Goal: Task Accomplishment & Management: Complete application form

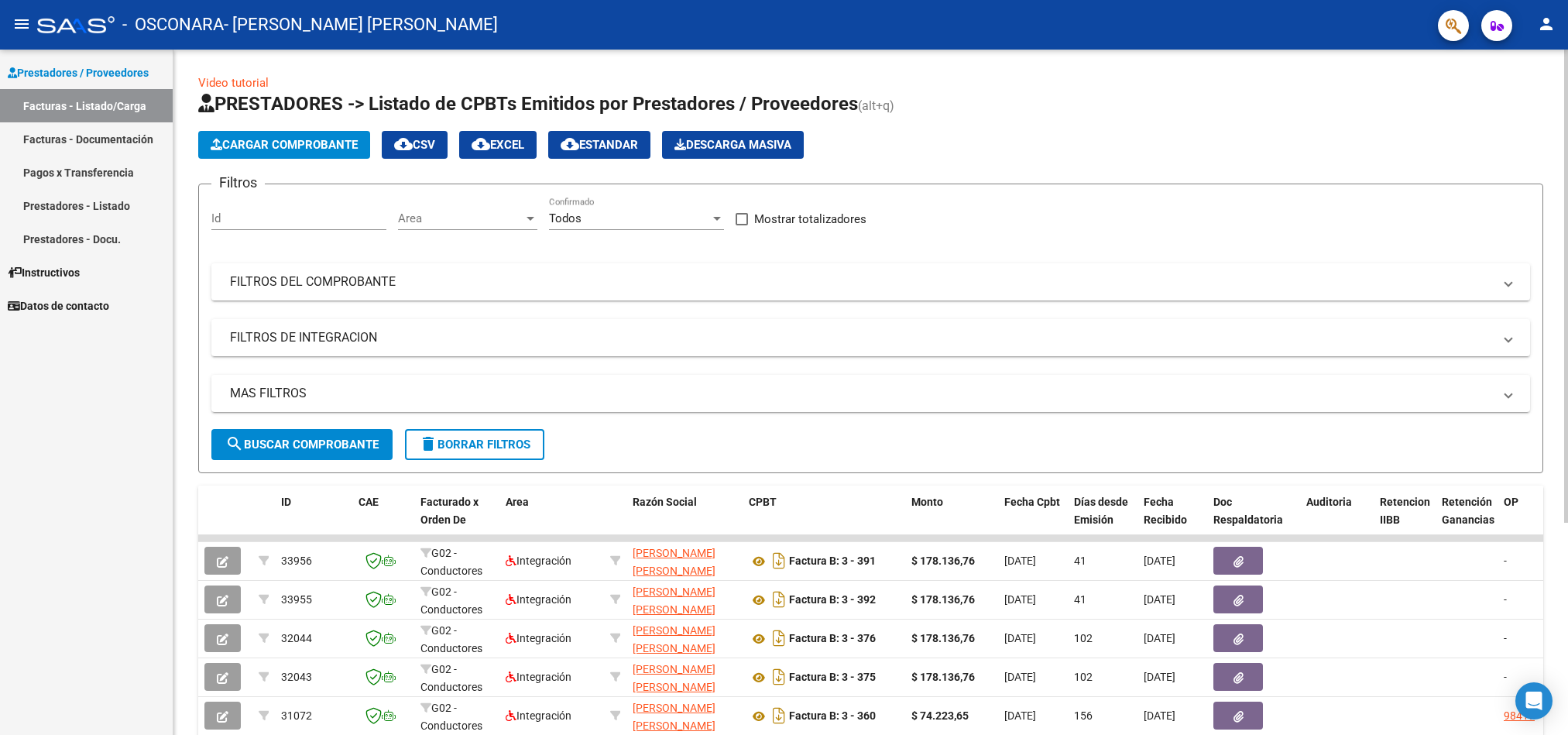
click at [326, 447] on span "search Buscar Comprobante" at bounding box center [301, 444] width 153 height 14
click at [347, 443] on span "search Buscar Comprobante" at bounding box center [301, 444] width 153 height 14
click at [342, 140] on span "Cargar Comprobante" at bounding box center [284, 144] width 147 height 14
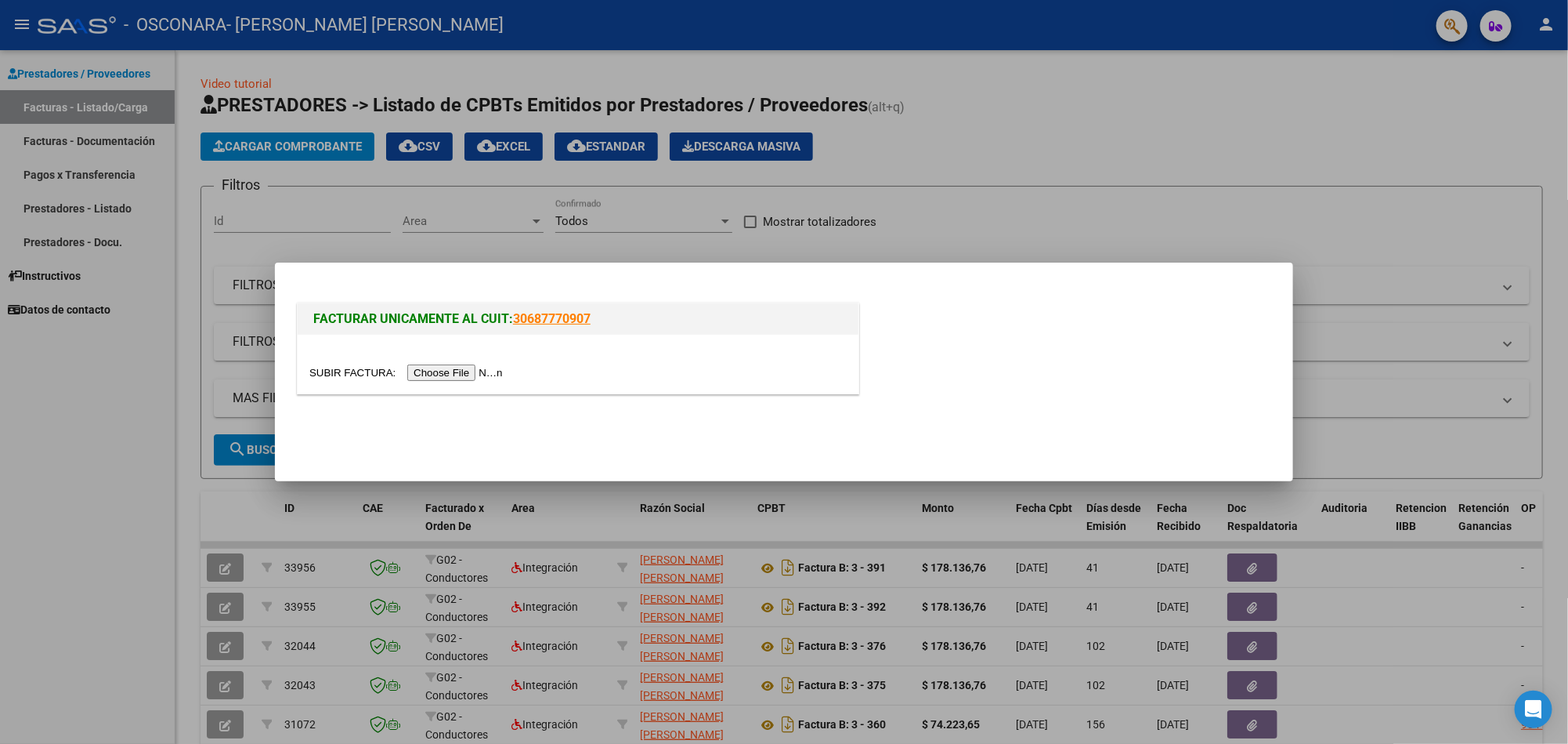
click at [466, 376] on input "file" at bounding box center [408, 372] width 198 height 16
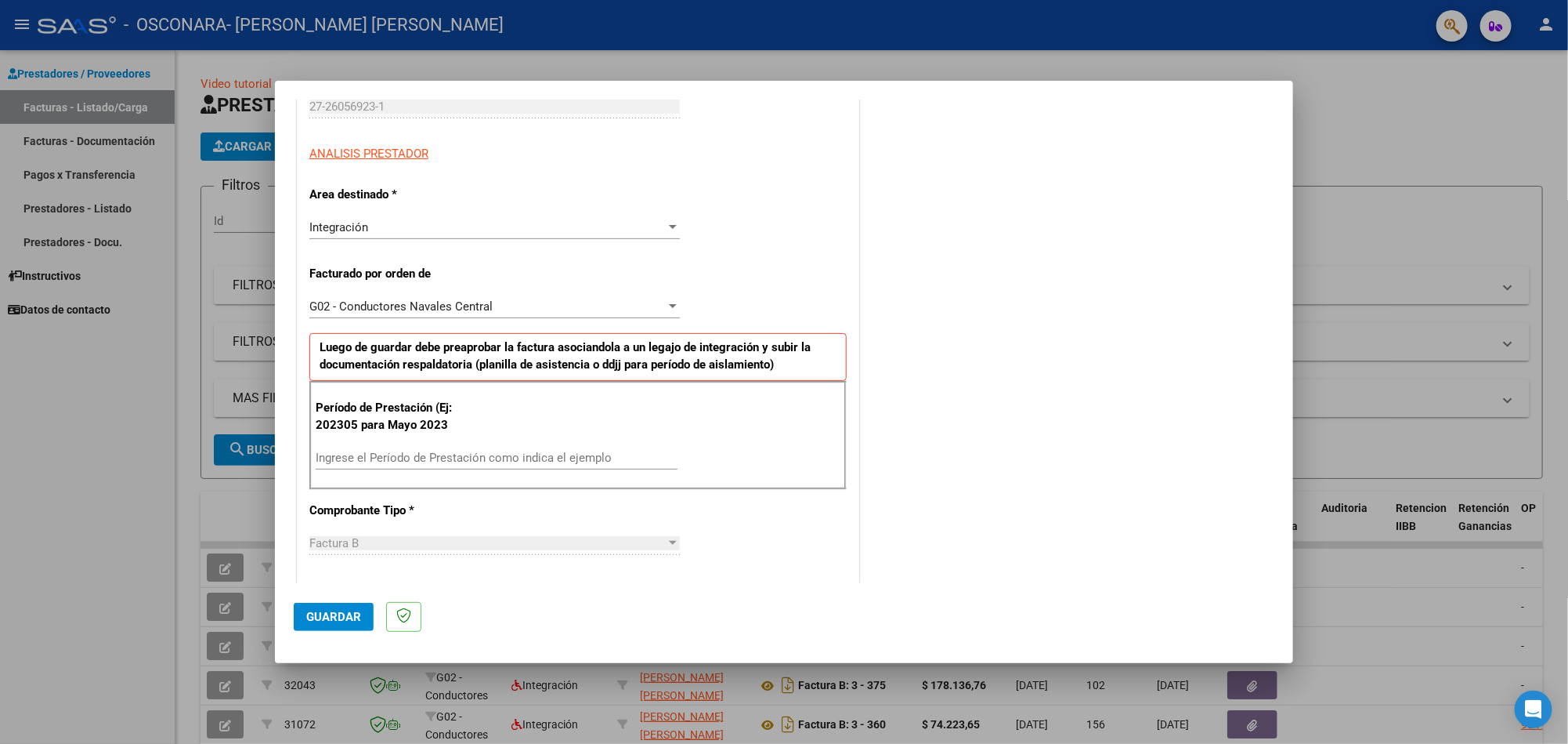
scroll to position [330, 0]
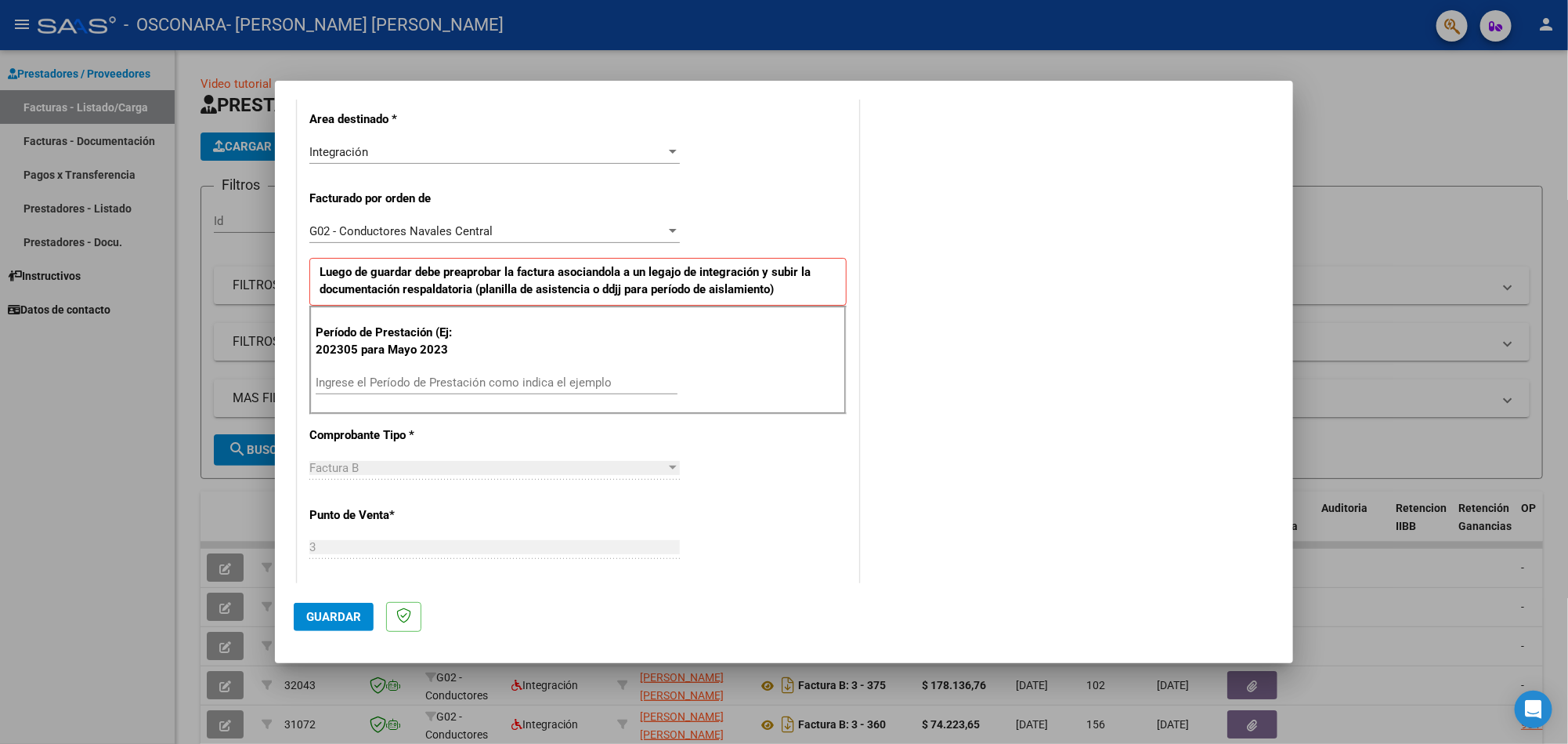
click at [411, 381] on input "Ingrese el Período de Prestación como indica el ejemplo" at bounding box center [497, 382] width 362 height 14
type input "202507"
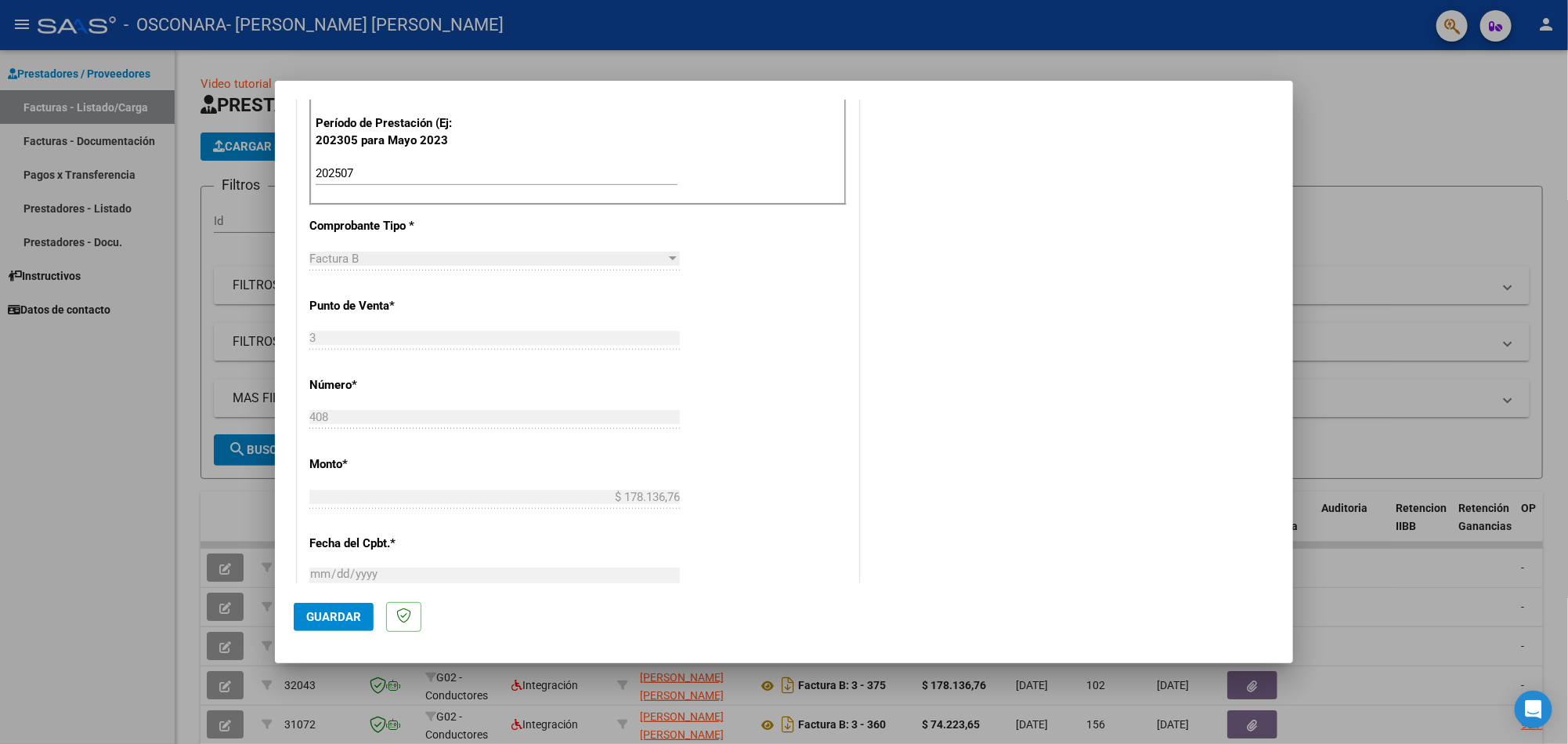
scroll to position [642, 0]
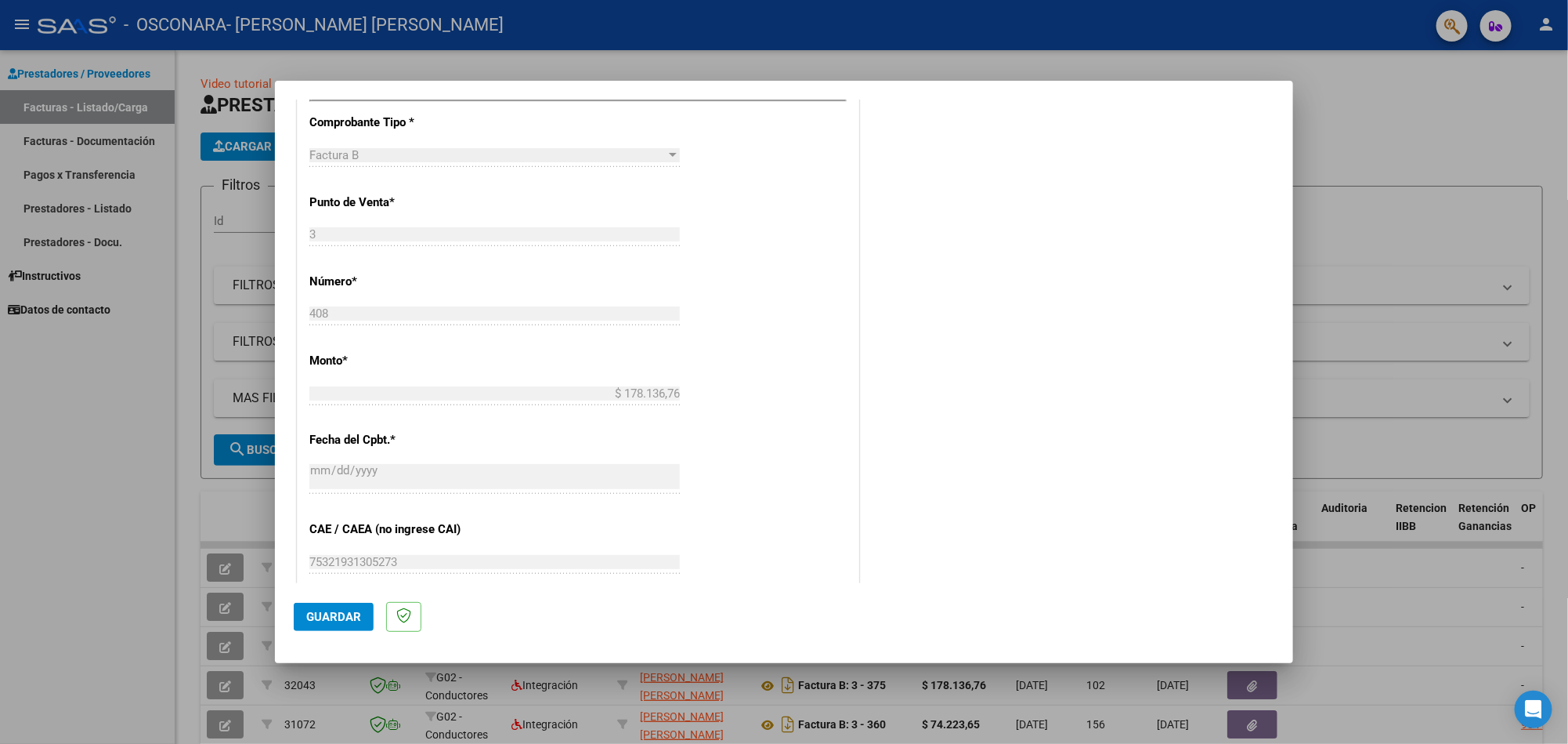
click at [477, 555] on div "75321931305273 Ingresar el CAE o CAEA (no ingrese CAI)" at bounding box center [494, 562] width 370 height 24
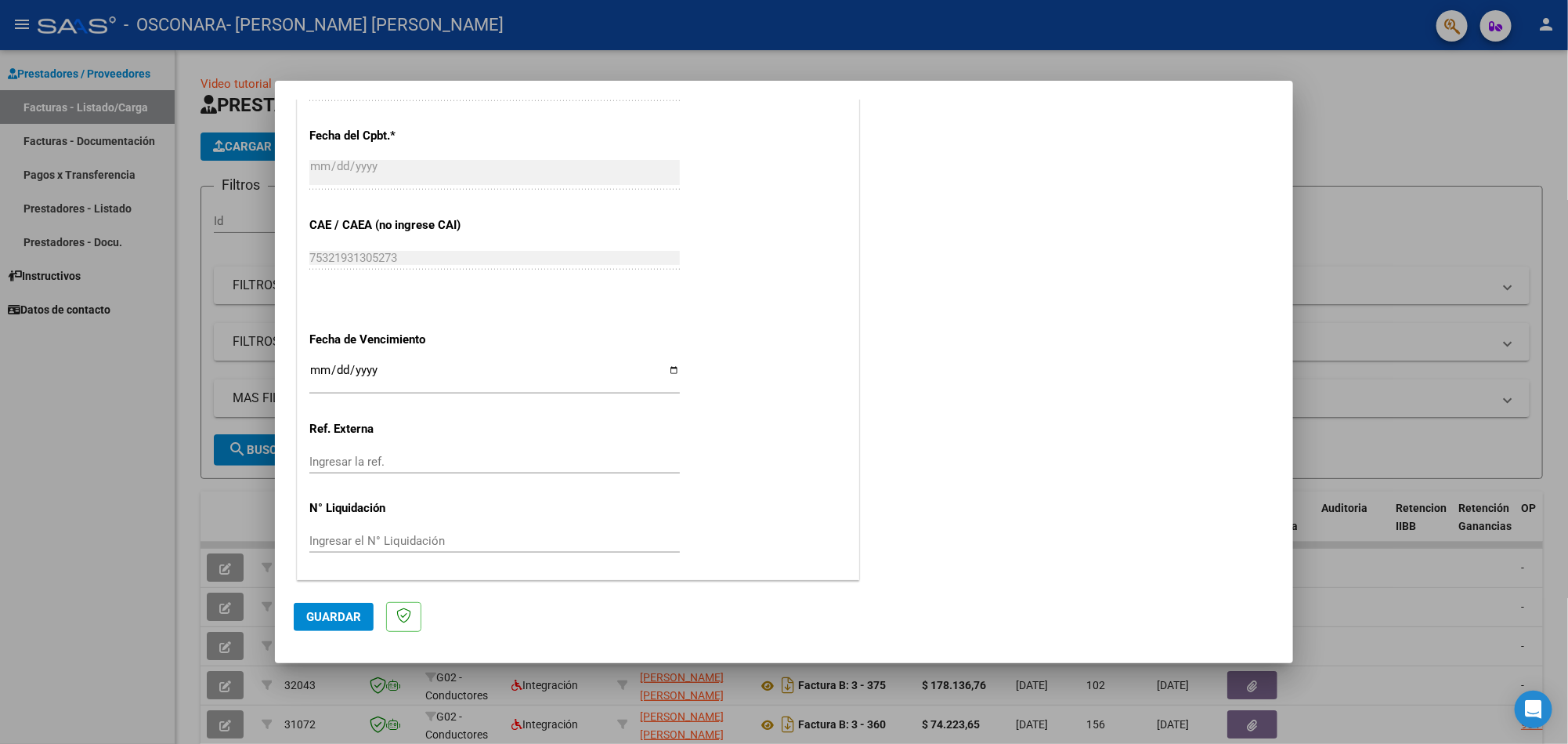
scroll to position [950, 0]
click at [332, 614] on span "Guardar" at bounding box center [334, 616] width 55 height 14
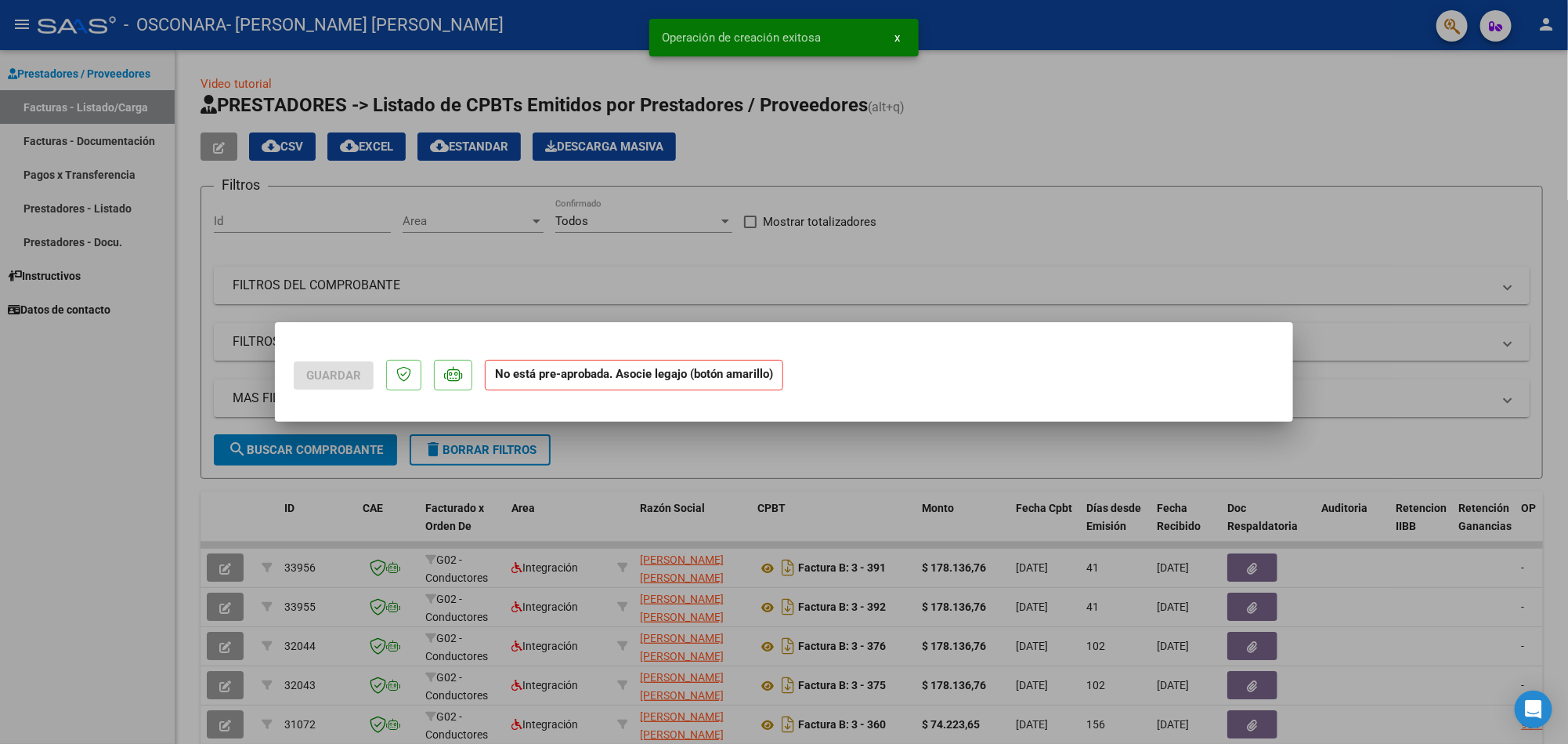
scroll to position [0, 0]
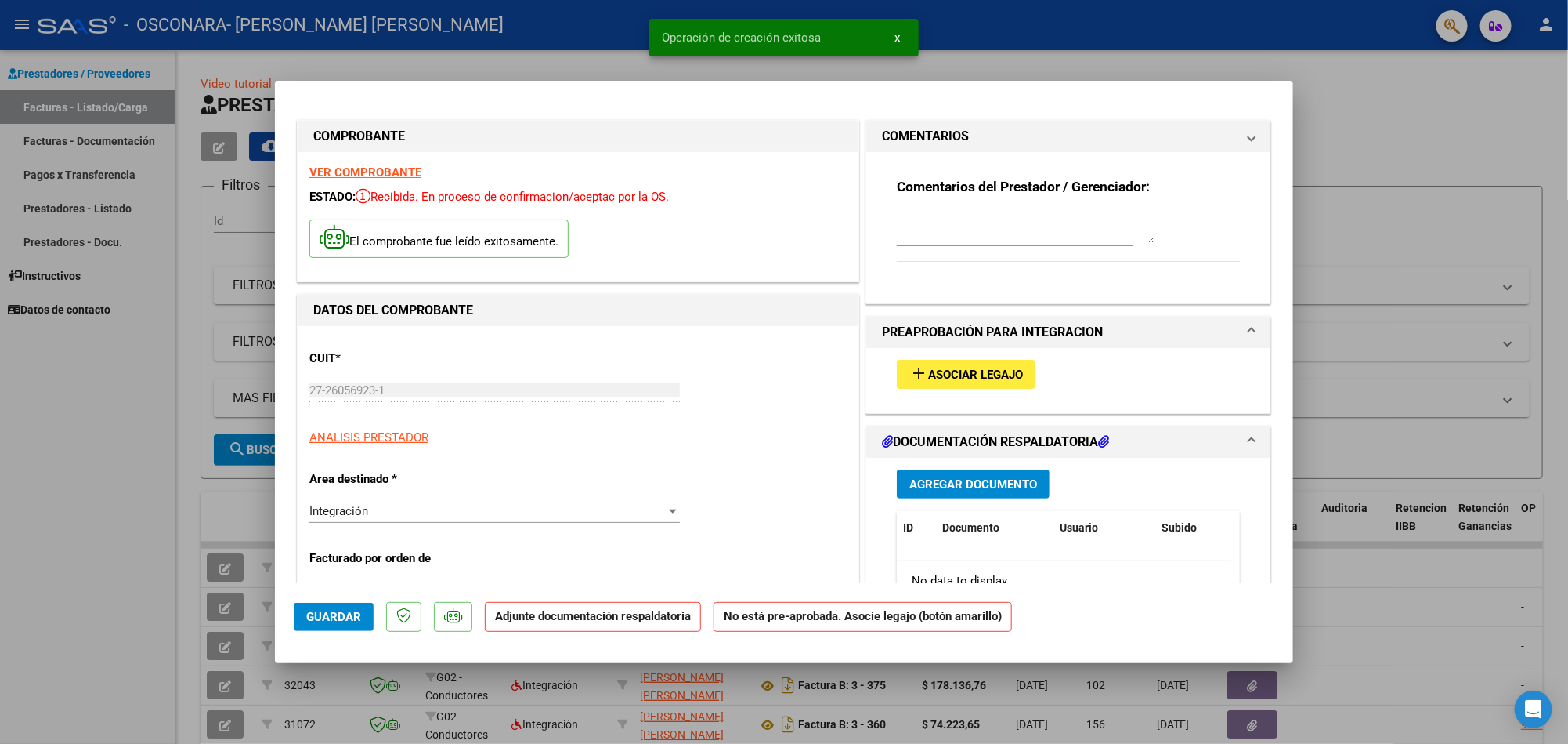
click at [717, 373] on div "CUIT * 27-26056923-1 Ingresar CUIT ANALISIS PRESTADOR ARCA Padrón" at bounding box center [578, 392] width 537 height 109
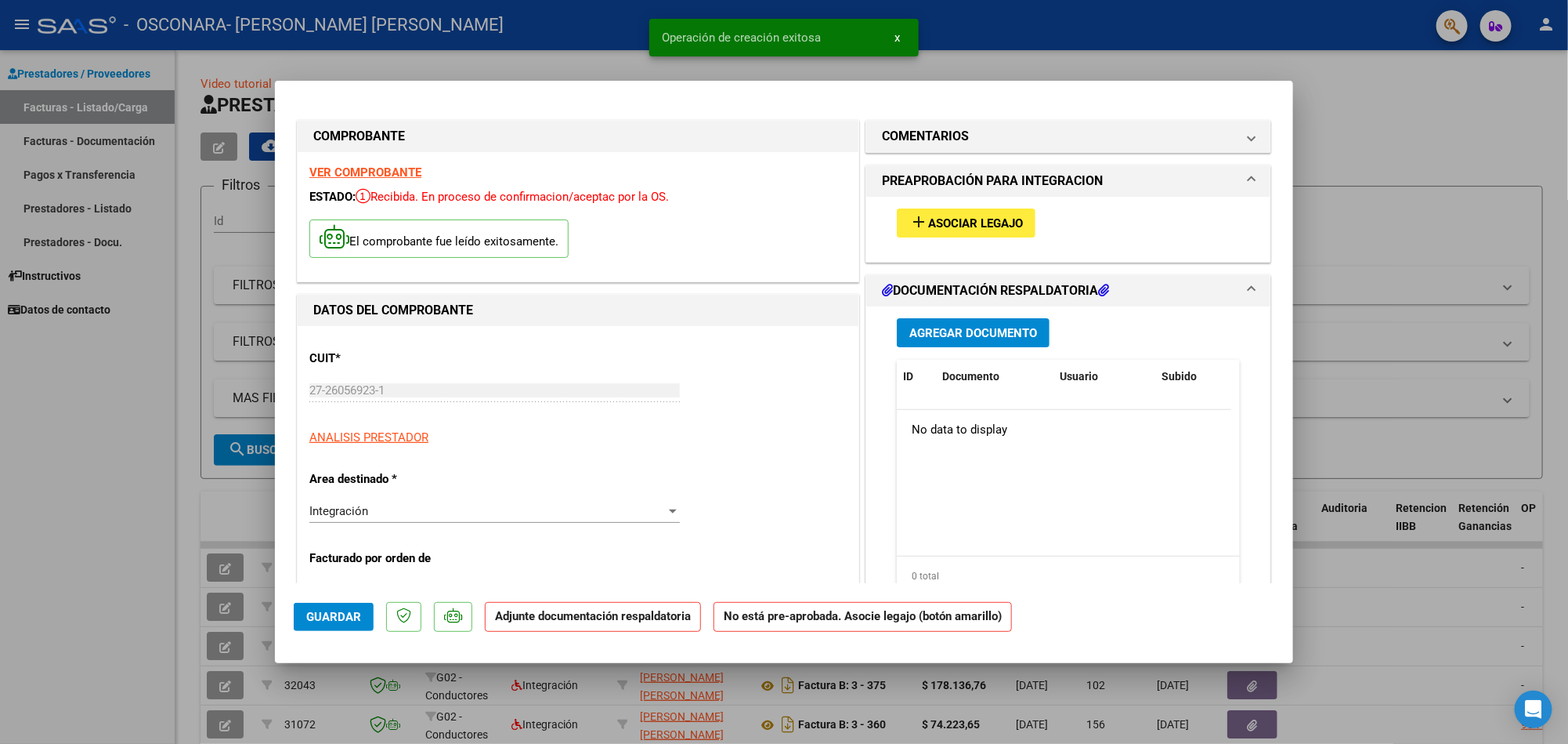
click at [960, 216] on span "Asociar Legajo" at bounding box center [976, 223] width 95 height 14
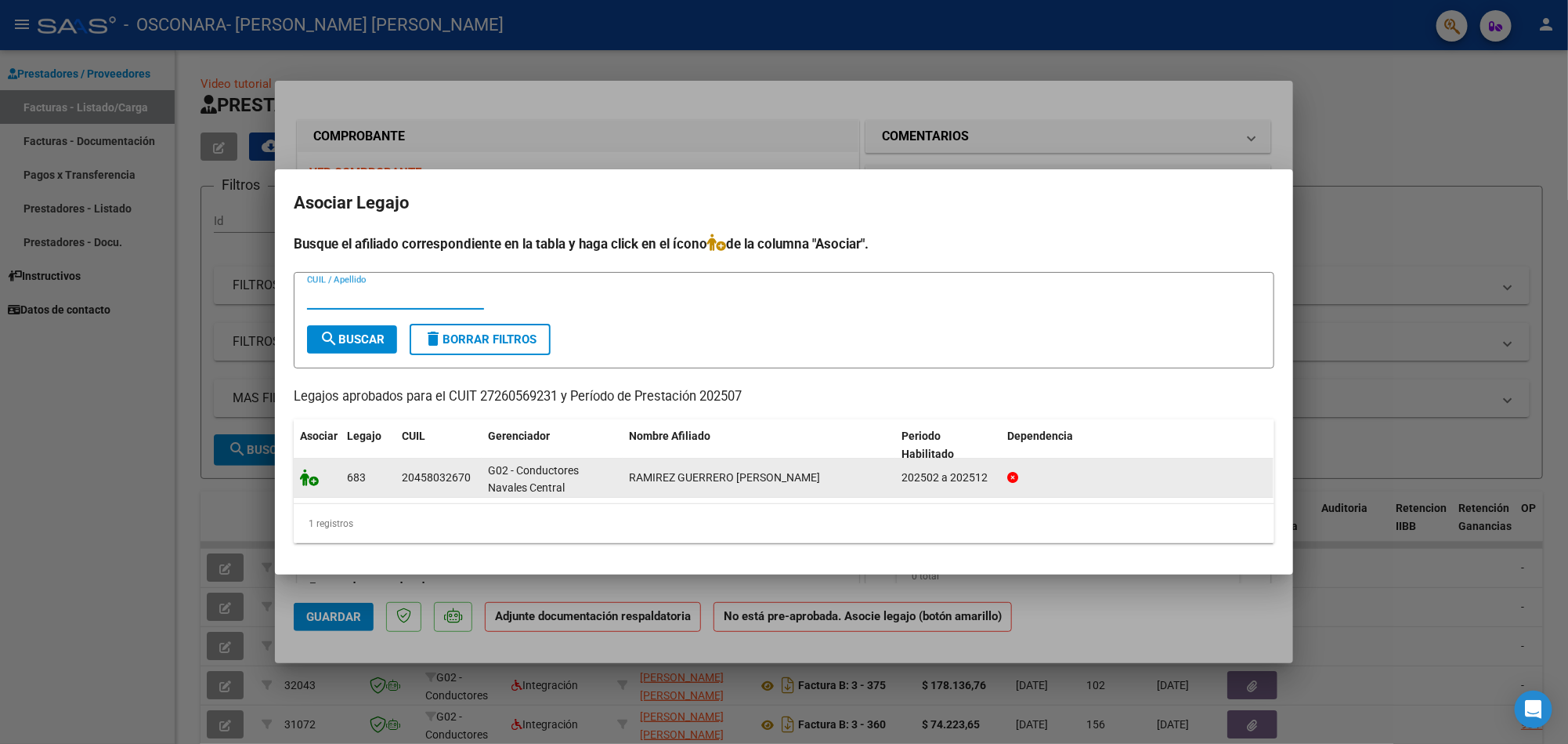
click at [312, 480] on icon at bounding box center [309, 477] width 19 height 17
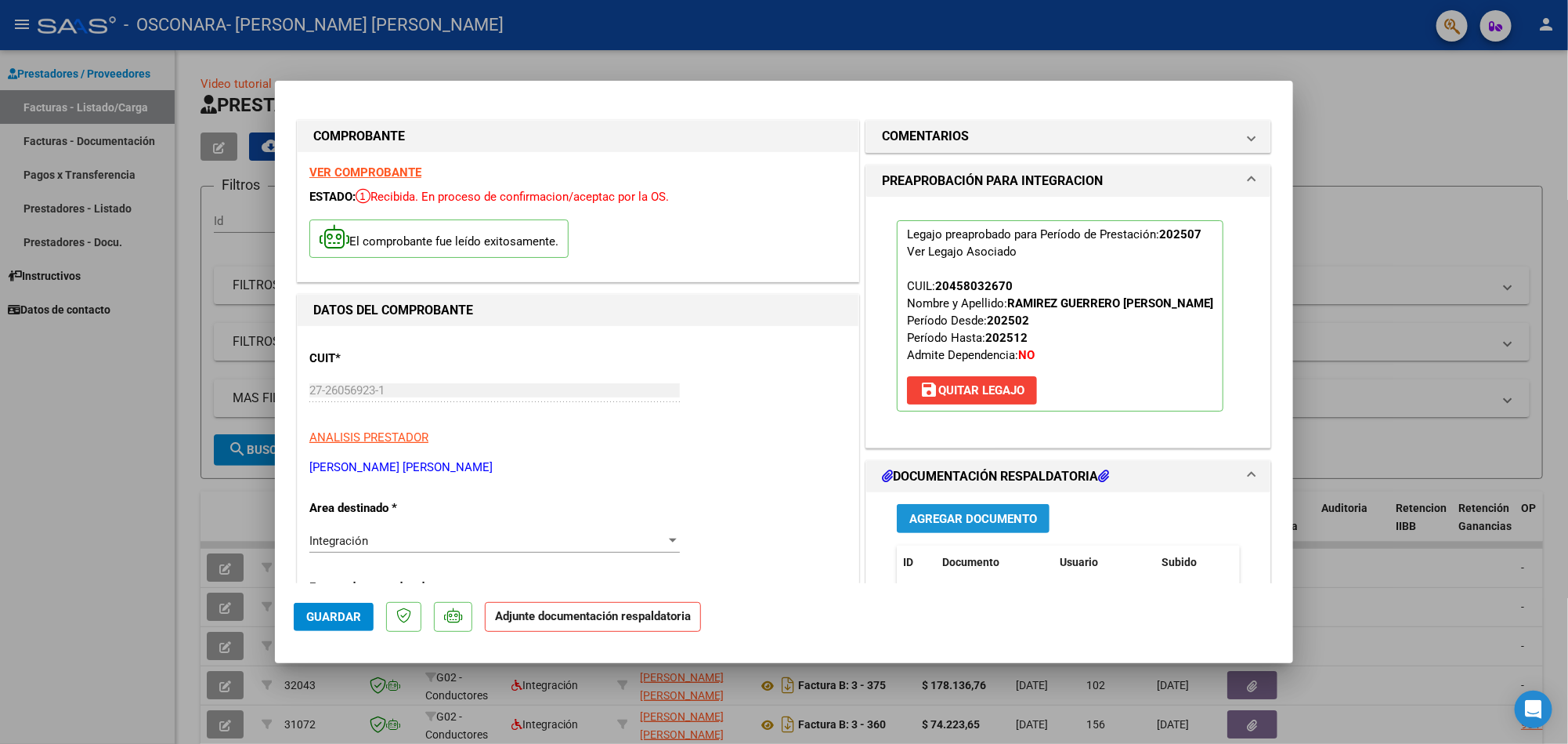
click at [914, 526] on span "Agregar Documento" at bounding box center [973, 518] width 128 height 14
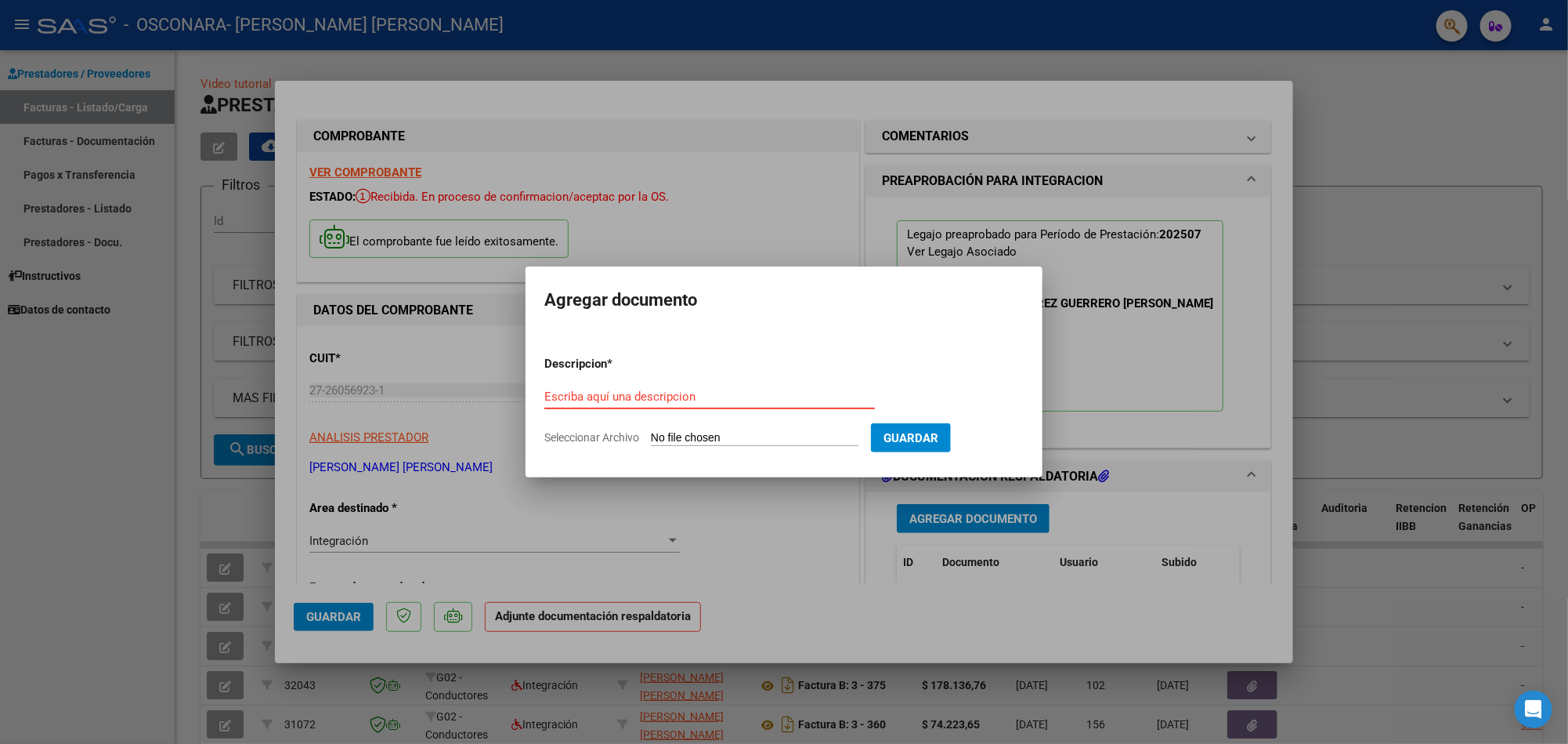
click at [640, 390] on input "Escriba aquí una descripcion" at bounding box center [709, 396] width 330 height 14
type input "planilla de asistencia"
click at [624, 437] on span "Seleccionar Archivo" at bounding box center [592, 437] width 95 height 12
click at [651, 437] on input "Seleccionar Archivo" at bounding box center [755, 439] width 208 height 15
type input "C:\fakepath\planilla Asistencia [PERSON_NAME].pdf"
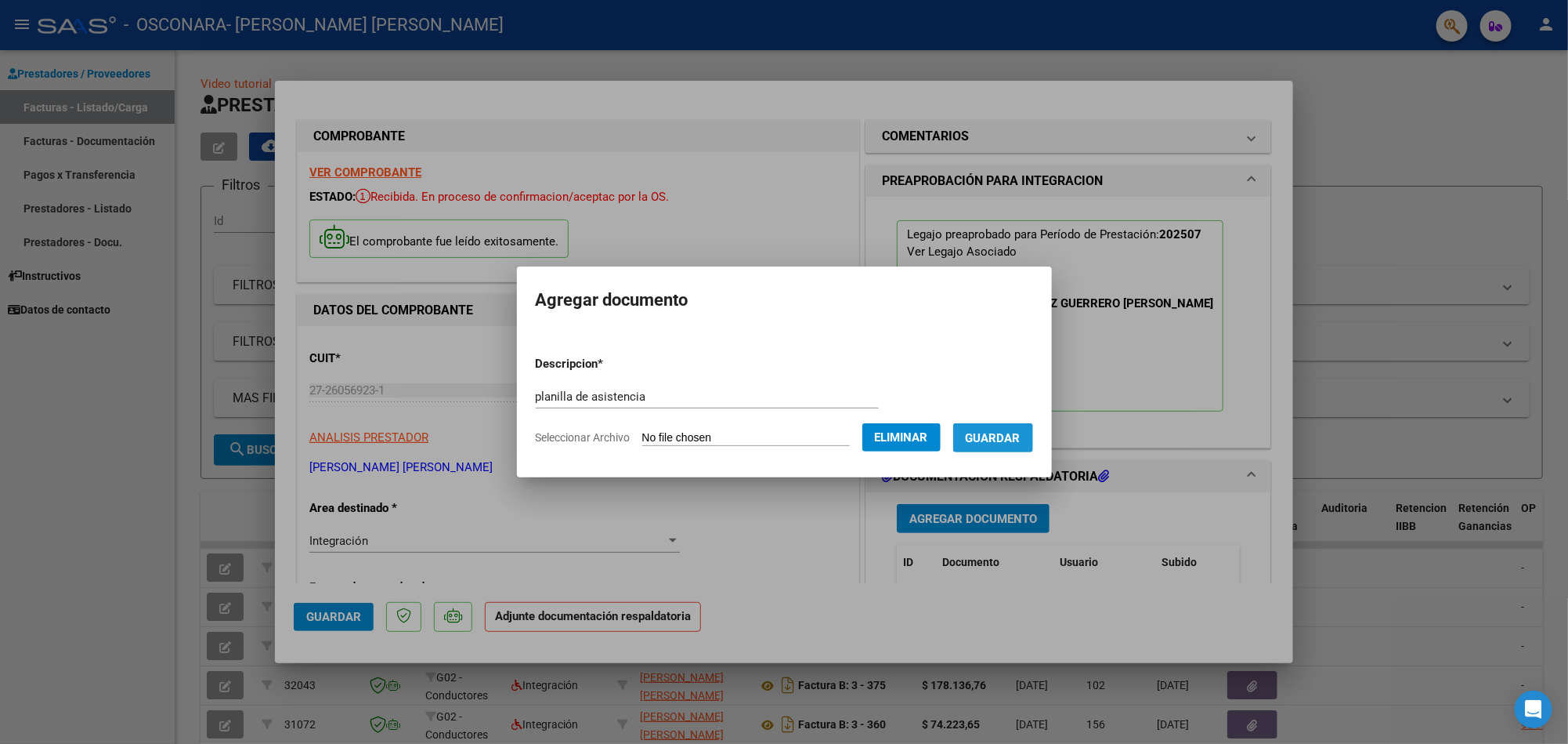
click at [1021, 442] on span "Guardar" at bounding box center [993, 438] width 55 height 14
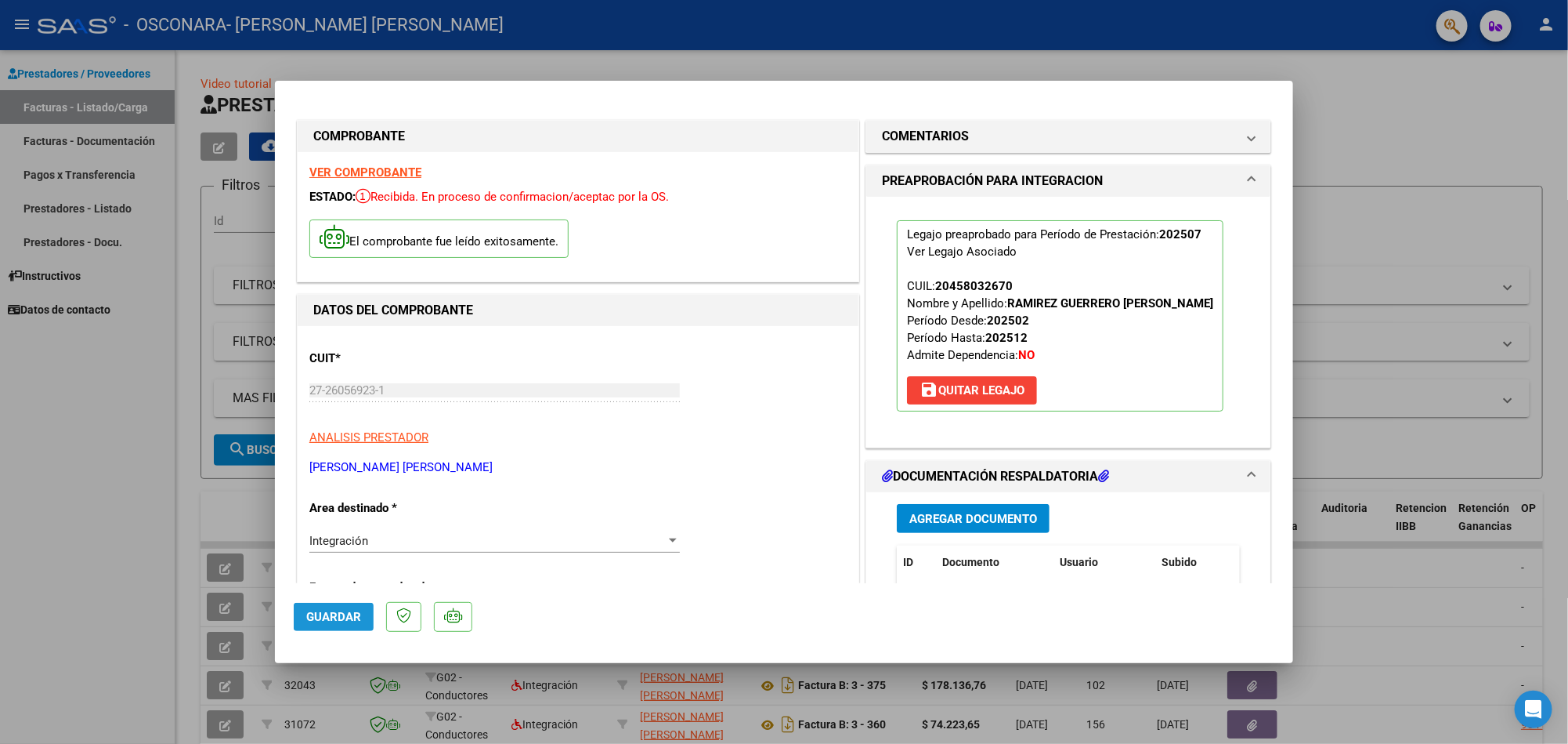
click at [347, 618] on span "Guardar" at bounding box center [334, 616] width 55 height 14
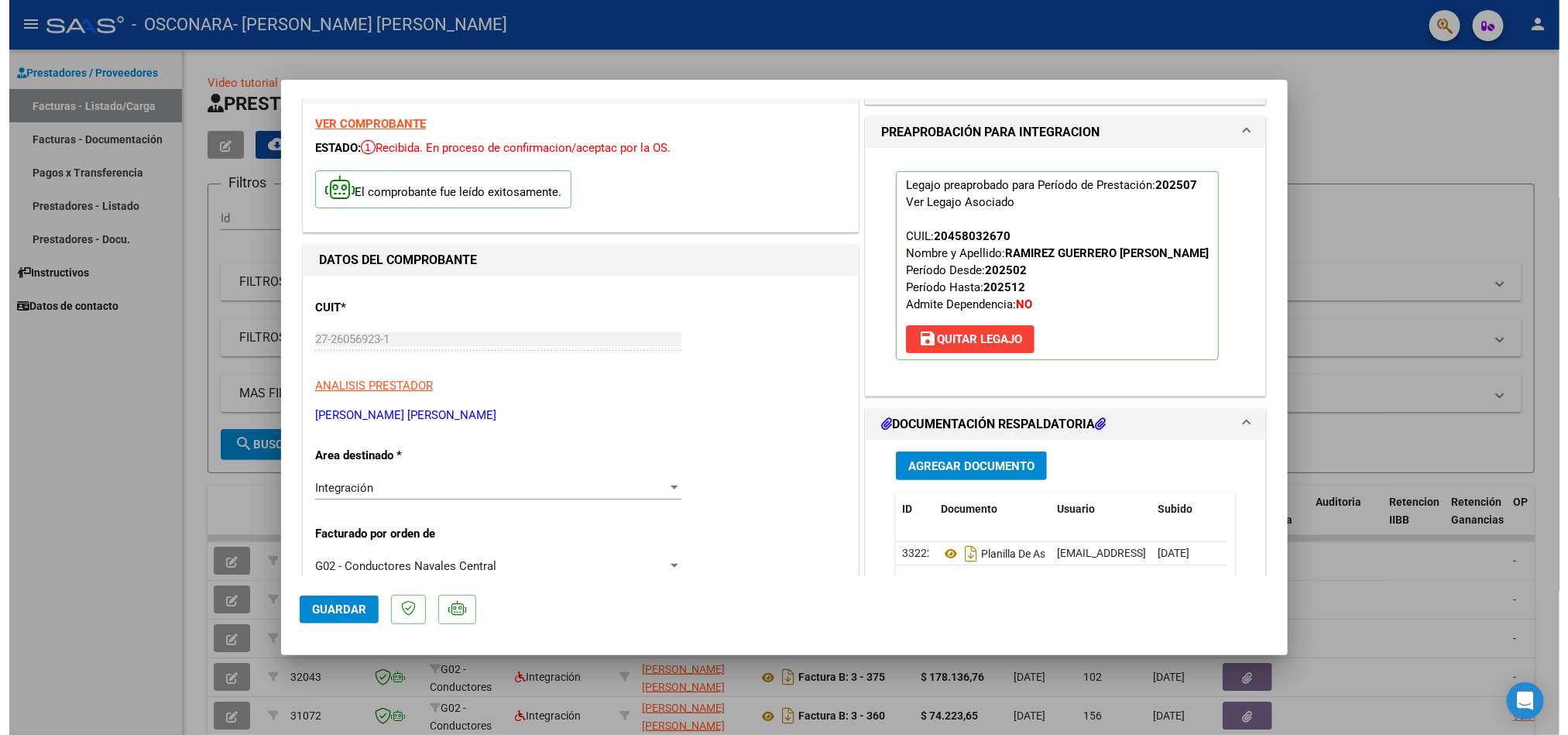
scroll to position [93, 0]
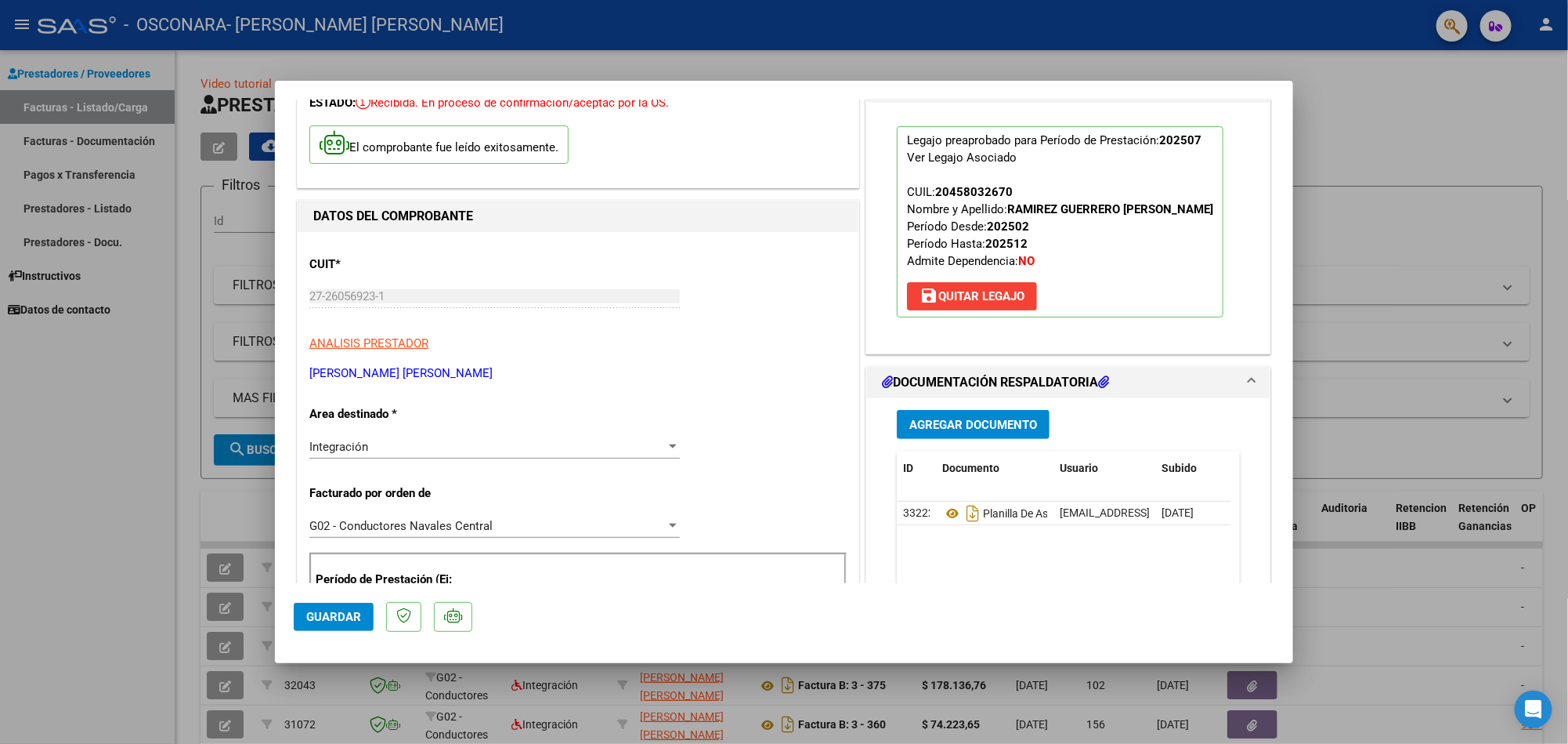
click at [1365, 134] on div at bounding box center [784, 372] width 1568 height 744
type input "$ 0,00"
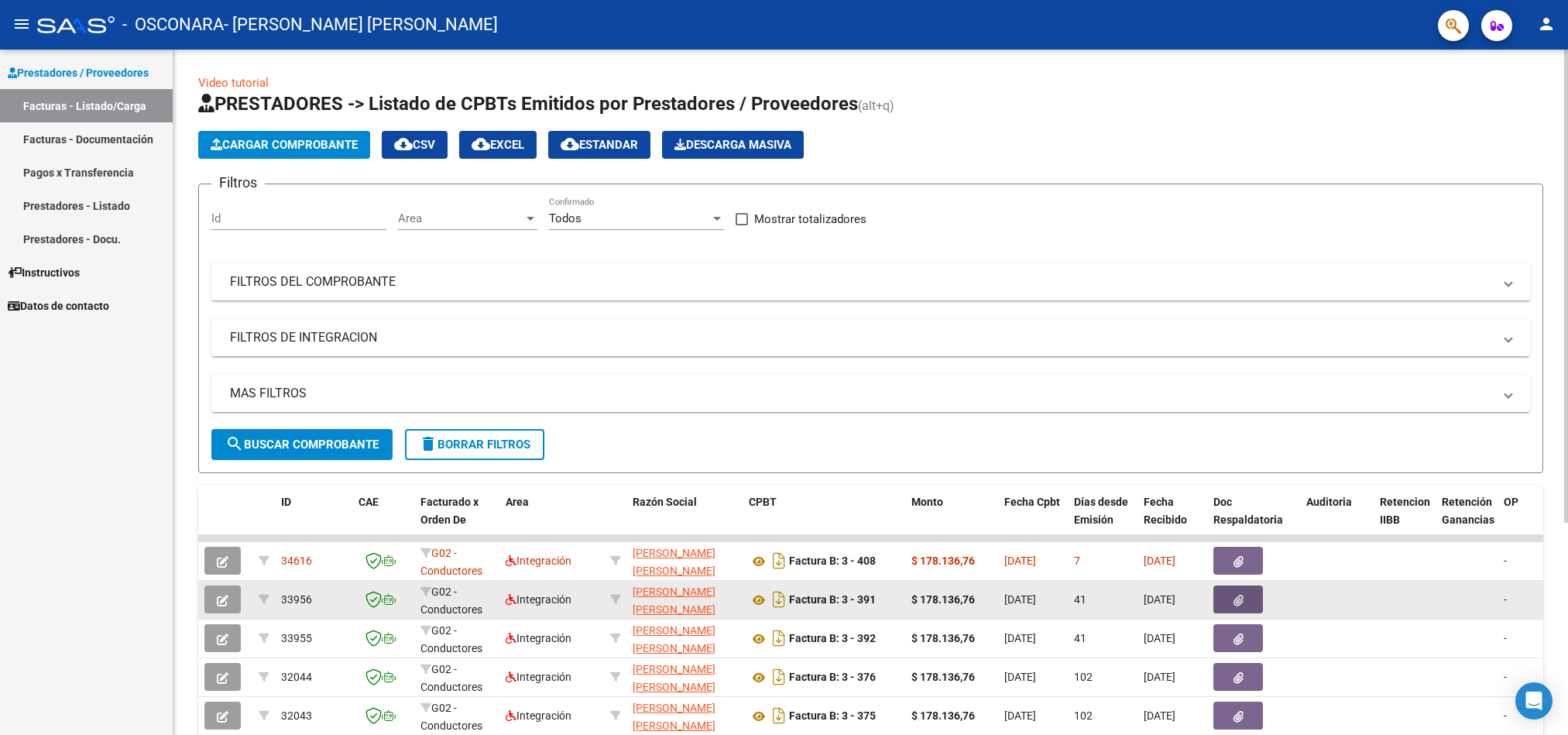
click at [1246, 598] on button "button" at bounding box center [1238, 599] width 50 height 28
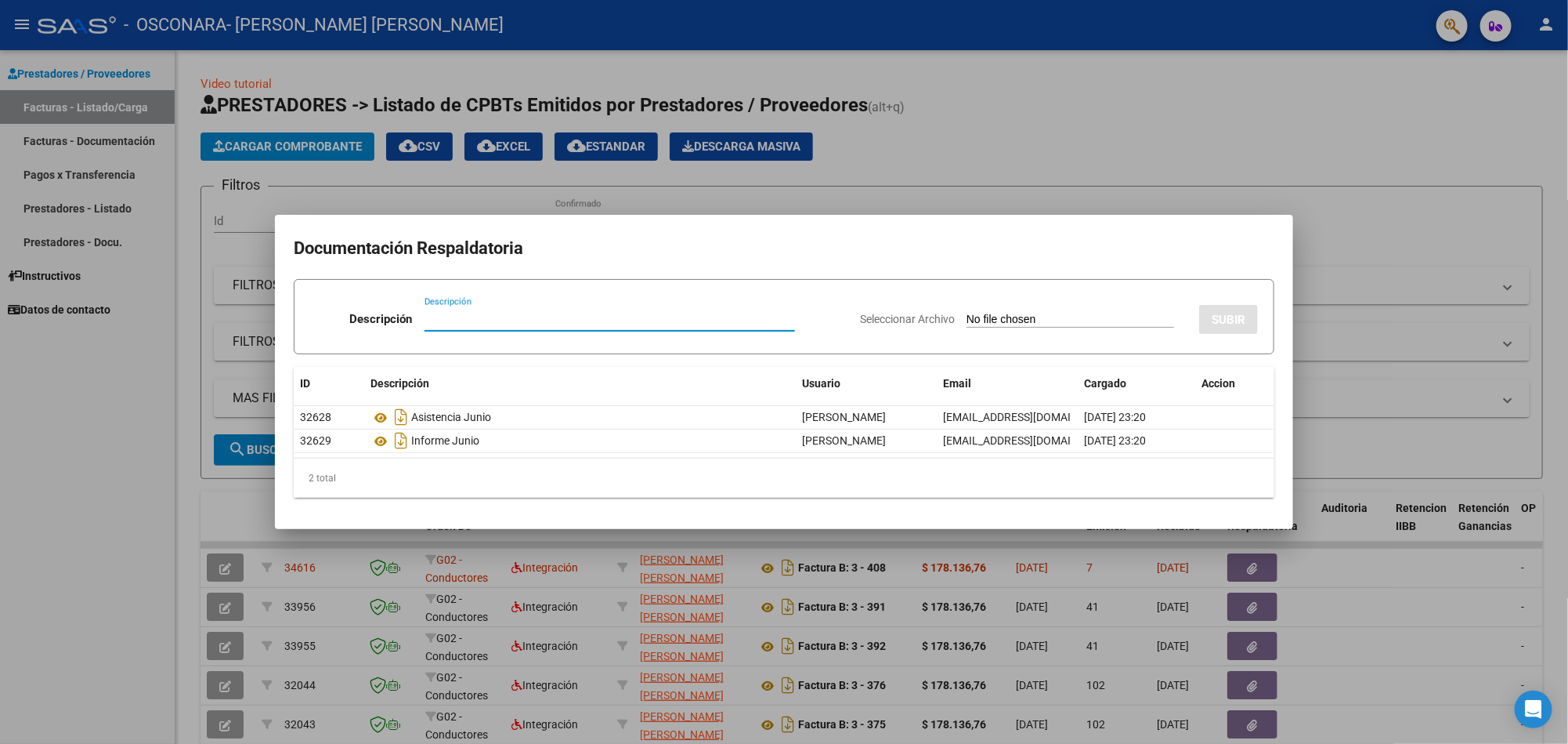
click at [1338, 254] on div at bounding box center [784, 372] width 1568 height 744
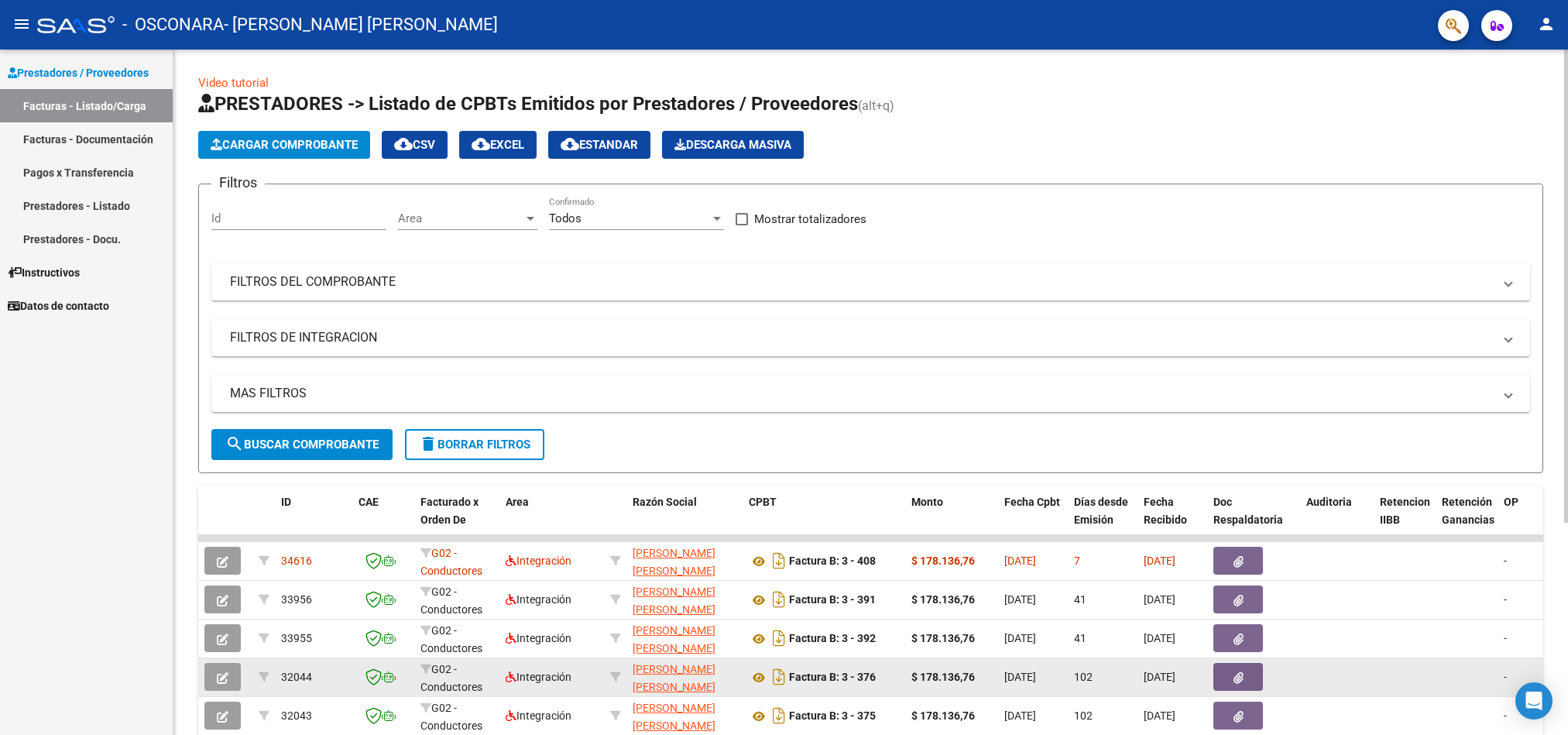
click at [1240, 670] on span "button" at bounding box center [1239, 677] width 10 height 14
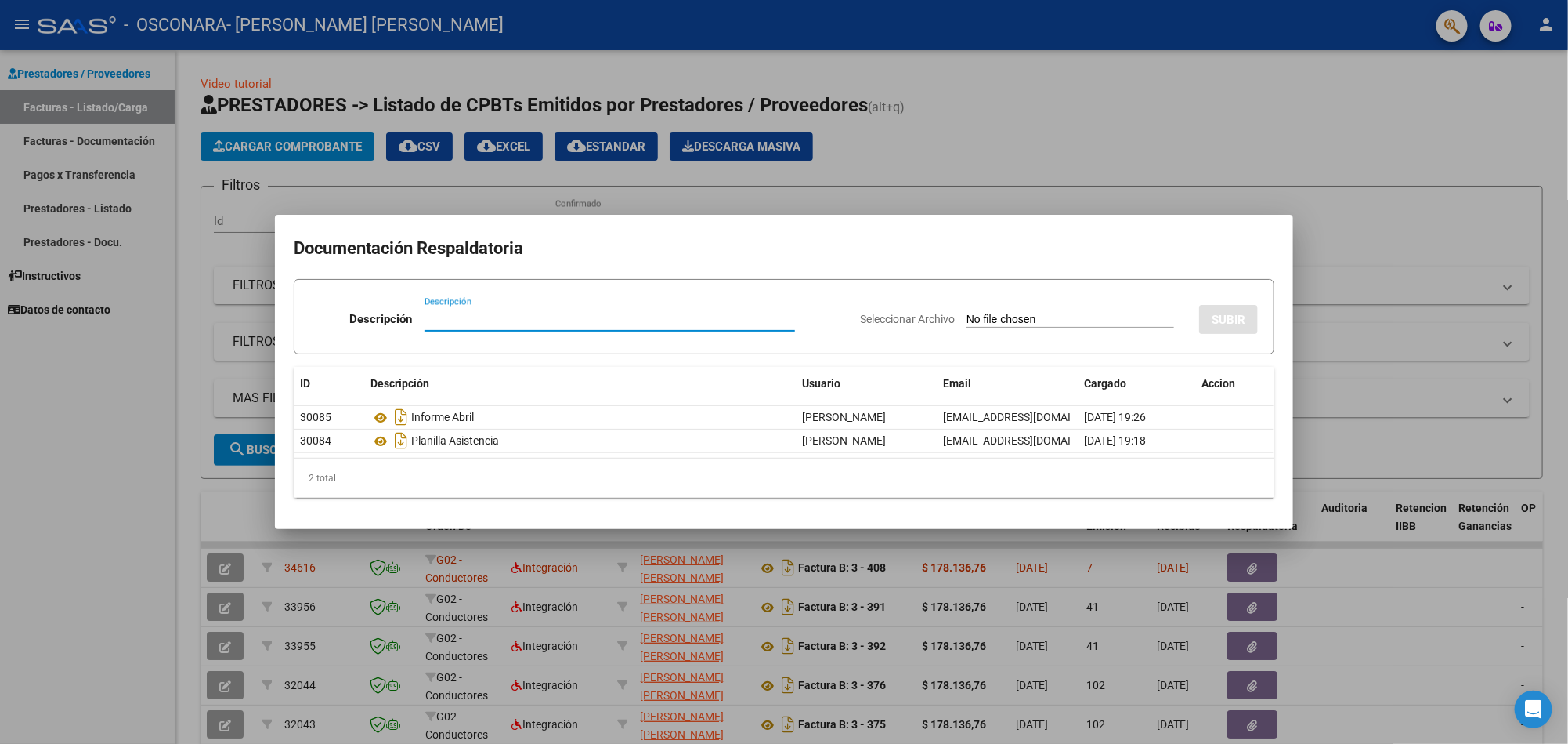
click at [1260, 120] on div at bounding box center [784, 372] width 1568 height 744
